Goal: Task Accomplishment & Management: Manage account settings

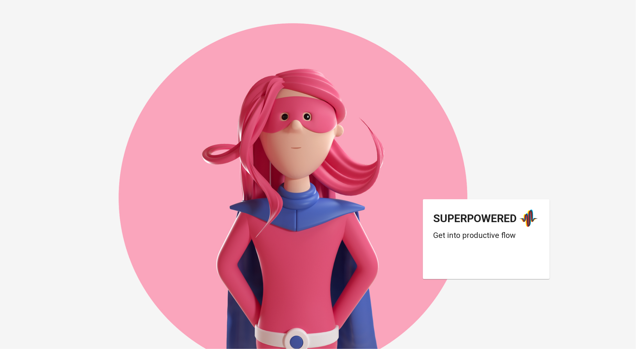
click at [489, 270] on div "Sign in with Google. Opens in new tab" at bounding box center [485, 263] width 103 height 14
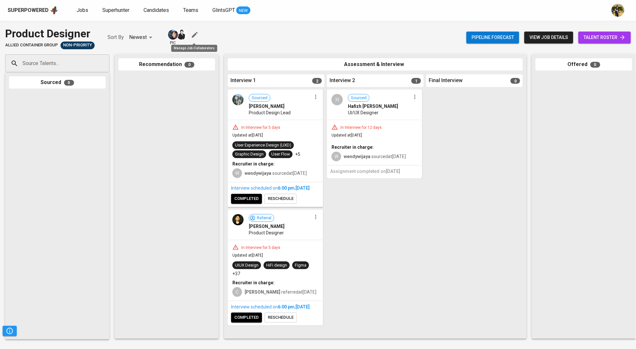
click at [196, 35] on icon "button" at bounding box center [195, 35] width 8 height 8
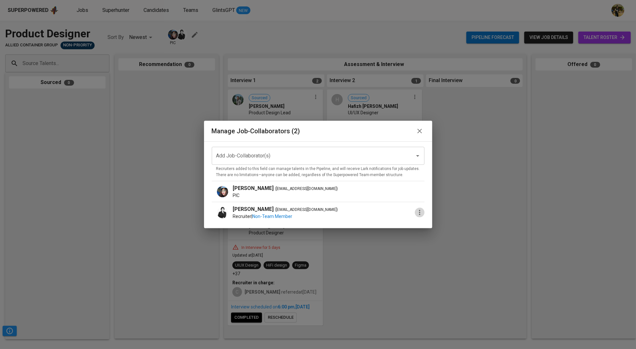
click at [416, 212] on icon "button" at bounding box center [420, 213] width 8 height 8
click at [415, 130] on div at bounding box center [318, 174] width 636 height 349
click at [416, 130] on icon "button" at bounding box center [420, 131] width 8 height 8
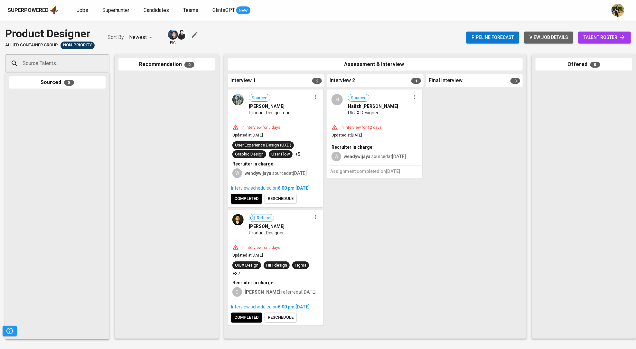
click at [538, 38] on span "view job details" at bounding box center [549, 37] width 39 height 8
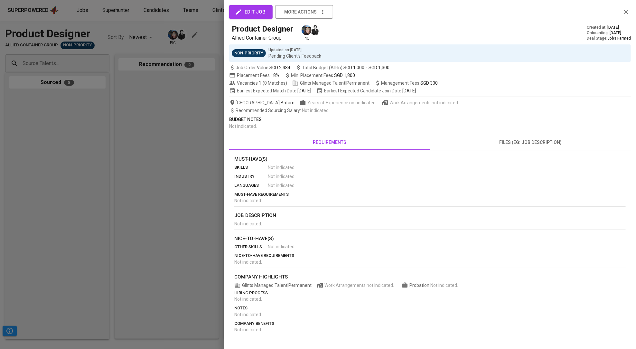
click at [261, 14] on span "edit job" at bounding box center [250, 12] width 29 height 8
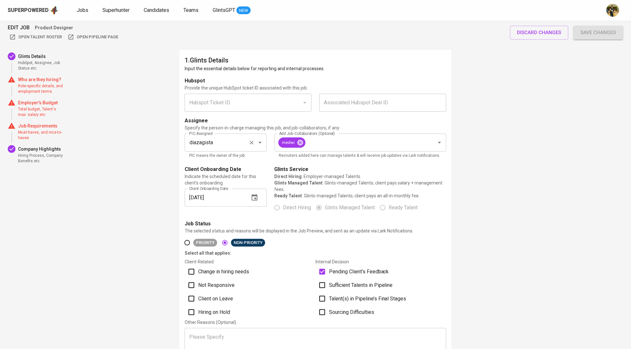
click at [219, 143] on input "diazagista" at bounding box center [216, 143] width 58 height 12
click at [300, 141] on icon at bounding box center [300, 143] width 6 height 6
click at [218, 163] on li "medwi" at bounding box center [226, 161] width 82 height 12
type input "medwi"
click at [328, 142] on input "Add Job-Collaborators (Optional)" at bounding box center [351, 143] width 148 height 12
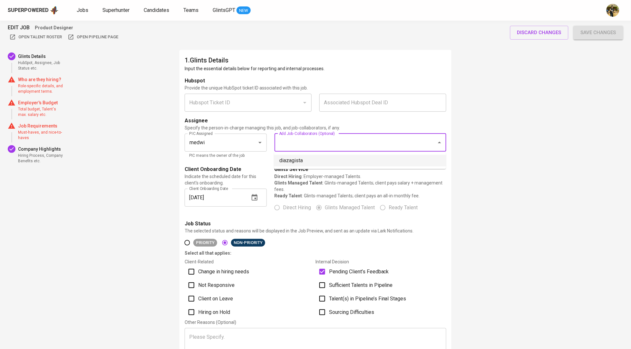
click at [358, 160] on li "diazagista" at bounding box center [360, 161] width 172 height 12
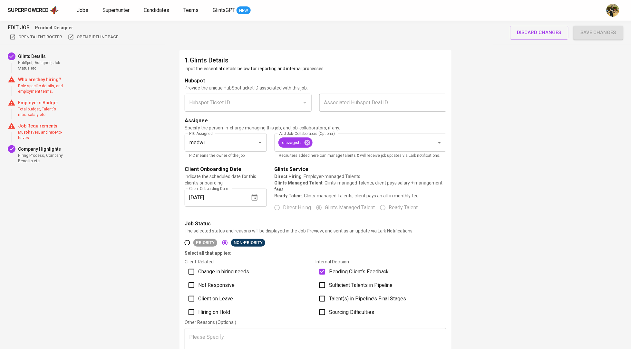
scroll to position [372, 0]
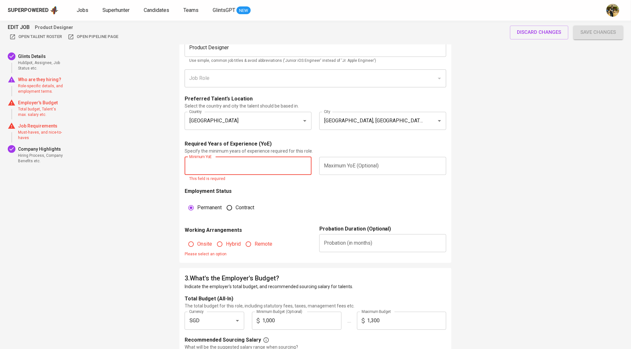
click at [270, 173] on input "text" at bounding box center [248, 166] width 127 height 18
type input "1"
click at [210, 250] on fieldset "Onsite Hybrid Remote Please select an option" at bounding box center [248, 246] width 127 height 24
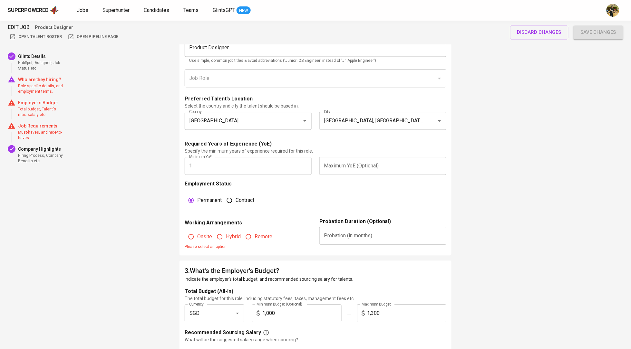
click at [224, 243] on input "Hybrid" at bounding box center [220, 237] width 12 height 12
radio input "true"
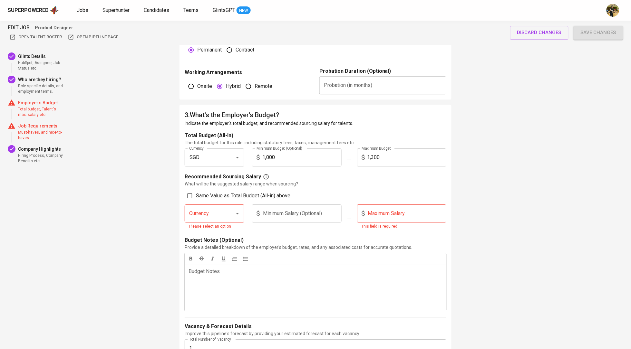
scroll to position [613, 0]
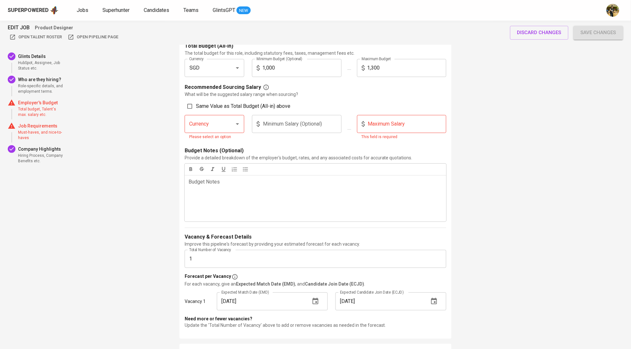
click at [225, 129] on div at bounding box center [232, 123] width 17 height 9
click at [217, 110] on span "Same Value as Total Budget (All-in) above" at bounding box center [243, 106] width 94 height 8
click at [196, 111] on input "Same Value as Total Budget (All-in) above" at bounding box center [190, 106] width 12 height 12
checkbox input "true"
type input "SGD"
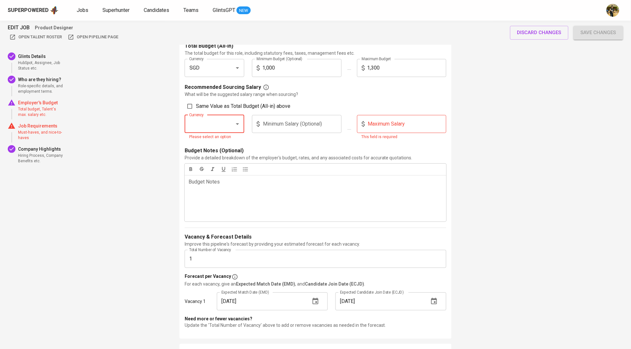
type input "1,000"
type input "1,300"
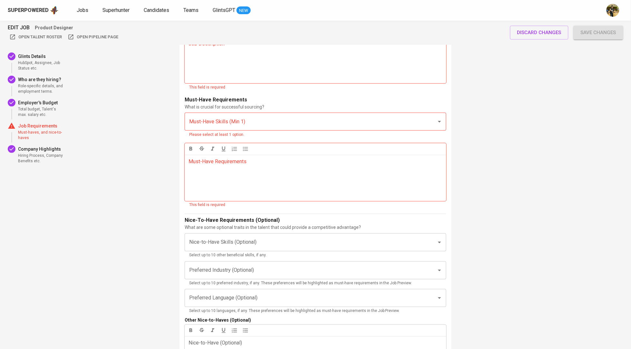
scroll to position [833, 0]
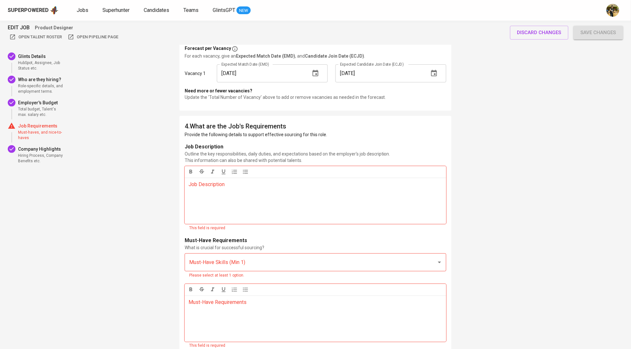
click at [279, 207] on div "Job Description ﻿" at bounding box center [316, 201] width 262 height 46
click at [271, 265] on input "Must-Have Skills (Min 1)" at bounding box center [306, 262] width 238 height 12
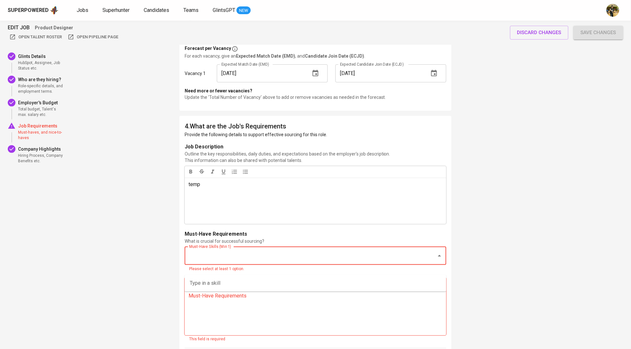
click at [262, 321] on div "Must-Have Requirements ﻿" at bounding box center [316, 312] width 262 height 46
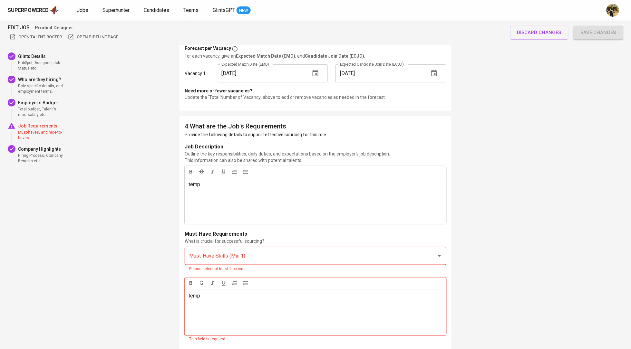
click at [216, 262] on input "Must-Have Skills (Min 1)" at bounding box center [306, 256] width 238 height 12
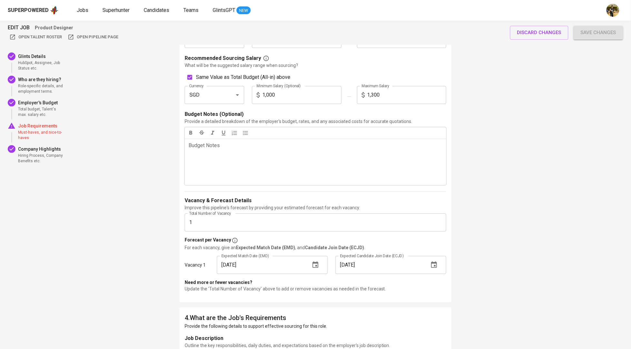
scroll to position [793, 0]
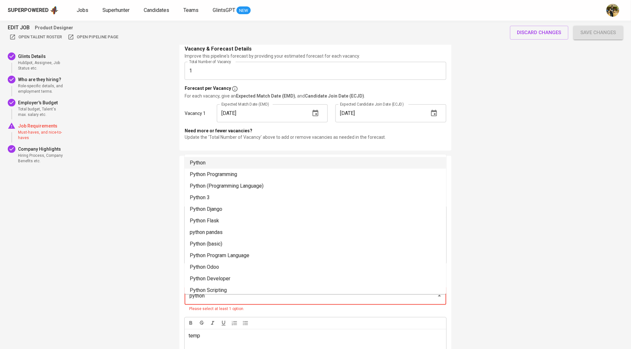
click at [222, 164] on li "Python" at bounding box center [316, 163] width 262 height 12
type input "python"
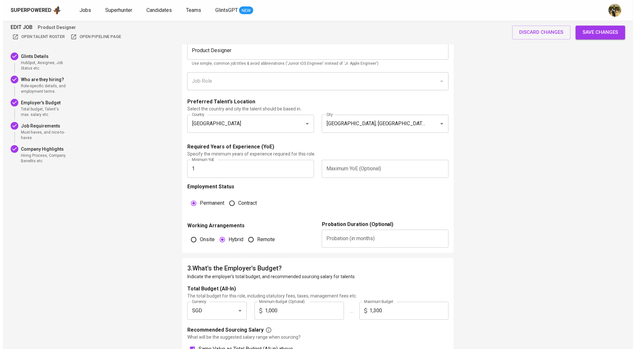
scroll to position [0, 0]
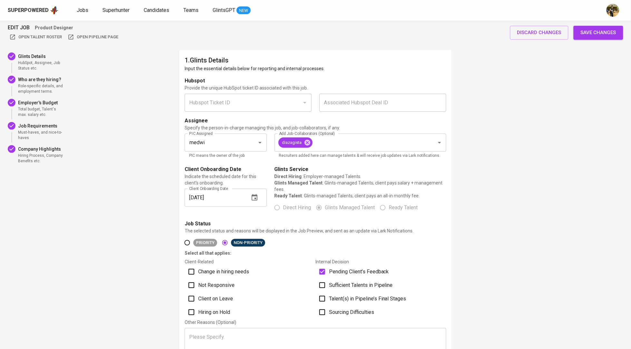
click at [591, 29] on span "Save changes" at bounding box center [597, 32] width 35 height 8
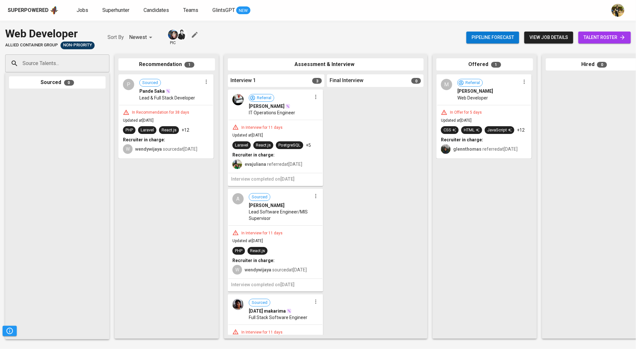
click at [196, 37] on icon "button" at bounding box center [195, 35] width 8 height 8
click at [559, 38] on span "view job details" at bounding box center [549, 37] width 39 height 8
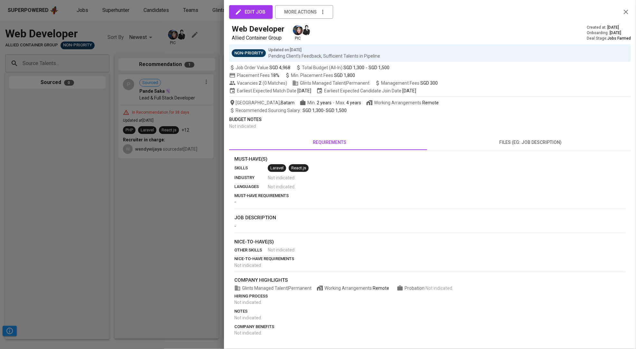
click at [255, 16] on span "edit job" at bounding box center [250, 12] width 29 height 8
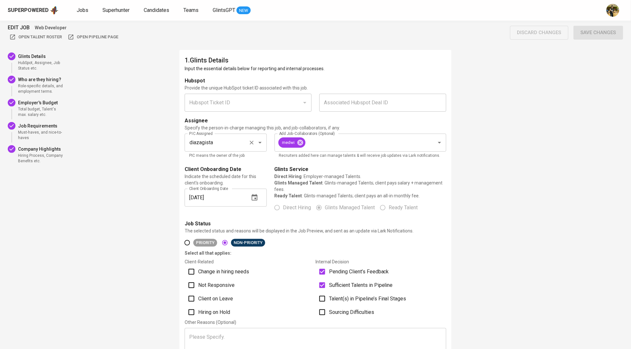
click at [235, 141] on input "diazagista" at bounding box center [216, 143] width 58 height 12
click at [301, 141] on icon at bounding box center [300, 143] width 6 height 6
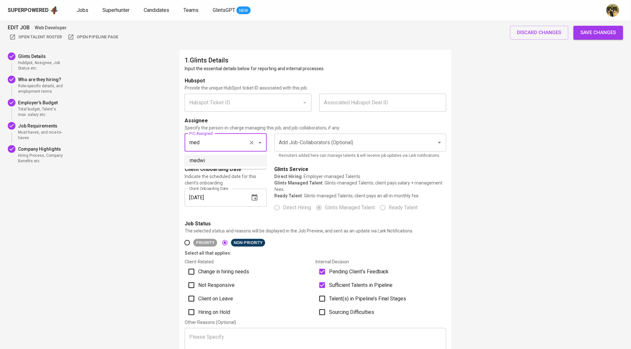
drag, startPoint x: 205, startPoint y: 164, endPoint x: 312, endPoint y: 140, distance: 109.7
click at [205, 164] on li "medwi" at bounding box center [226, 161] width 82 height 12
type input "medwi"
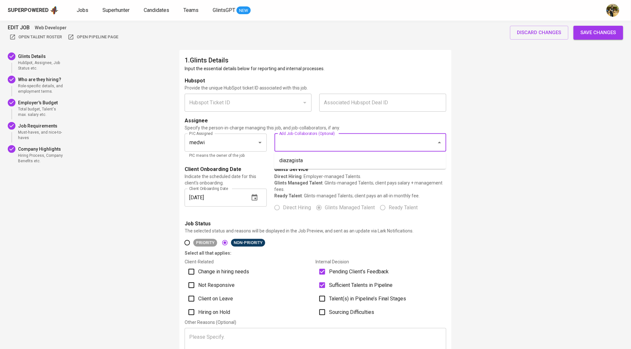
click at [331, 139] on input "Add Job-Collaborators (Optional)" at bounding box center [351, 143] width 148 height 12
click at [320, 162] on li "diazagista" at bounding box center [360, 161] width 172 height 12
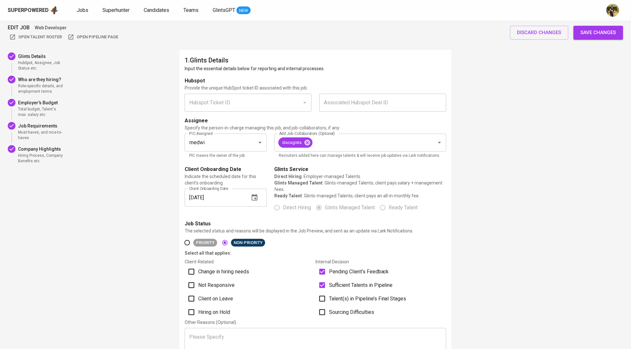
click at [604, 26] on button "Save changes" at bounding box center [598, 33] width 50 height 14
click at [604, 30] on div "discard changes Save changes" at bounding box center [562, 33] width 119 height 14
